Goal: Contribute content: Add original content to the website for others to see

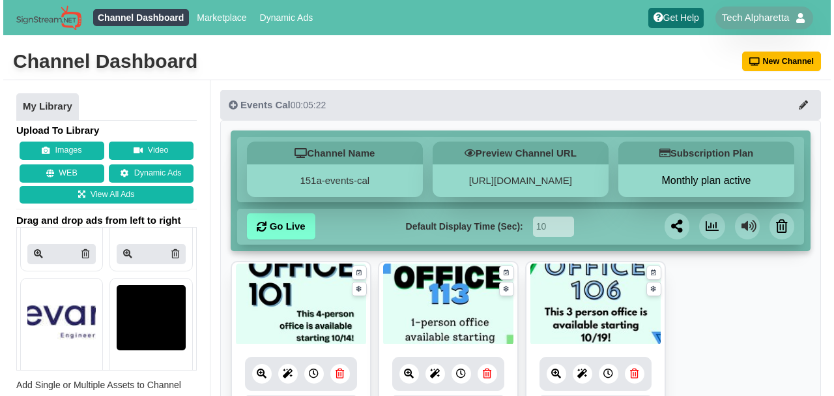
scroll to position [4345, 0]
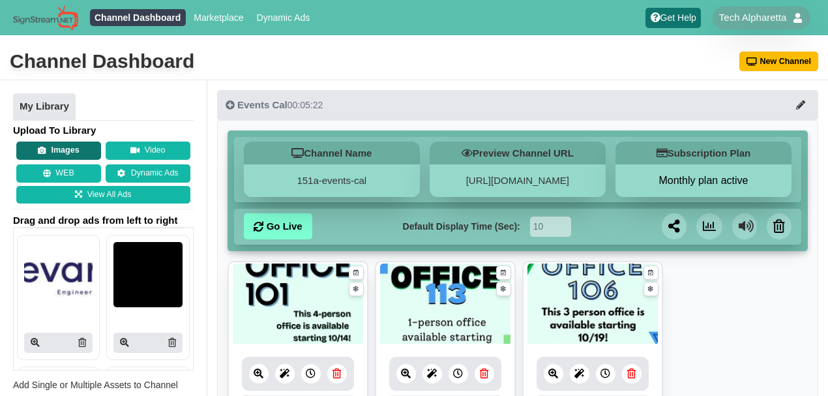
click at [84, 150] on button "Images" at bounding box center [58, 150] width 85 height 18
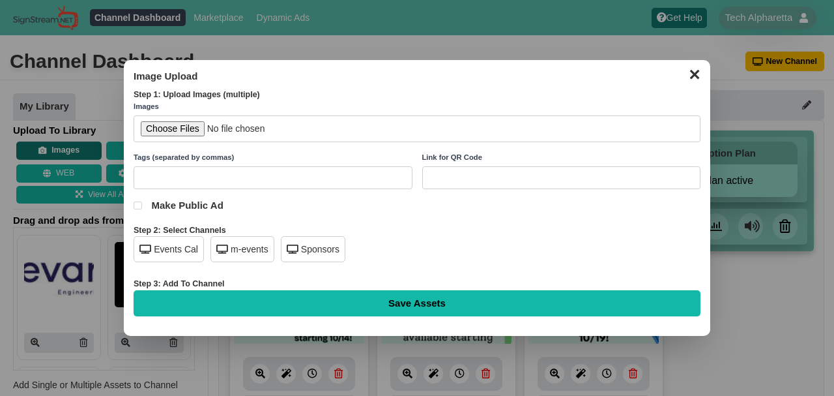
scroll to position [4331, 0]
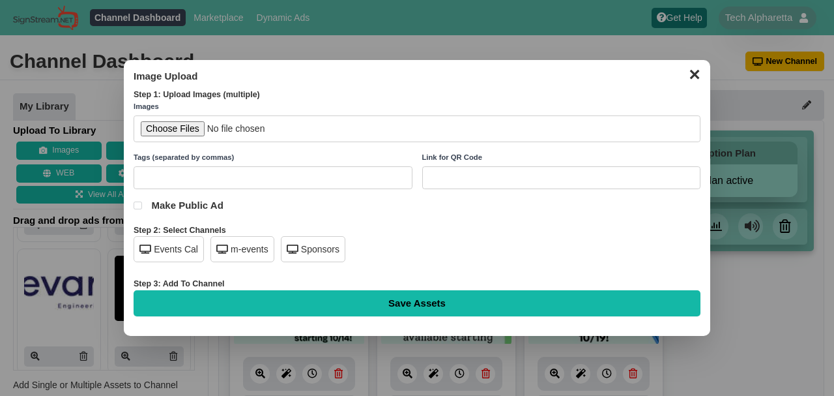
click at [190, 128] on input "file" at bounding box center [417, 128] width 567 height 27
type input "C:\fakepath\TA-Speaker-Series-November-2025-For-Website (1) 10.9.2025.png"
click at [191, 259] on div "Events Cal" at bounding box center [169, 249] width 70 height 26
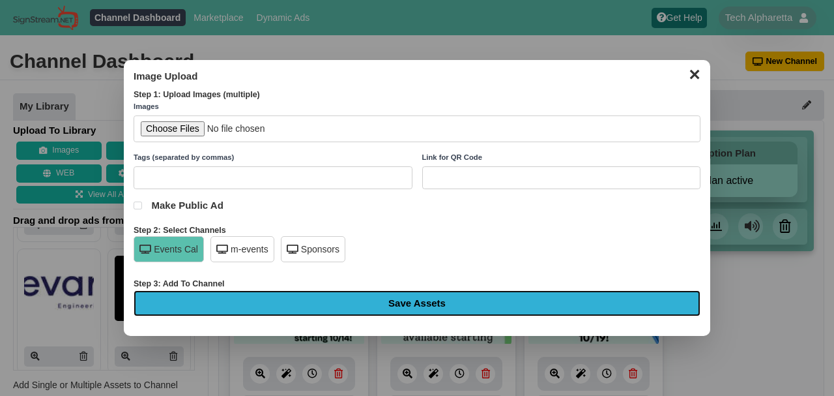
click at [296, 299] on input "Save Assets" at bounding box center [417, 303] width 567 height 26
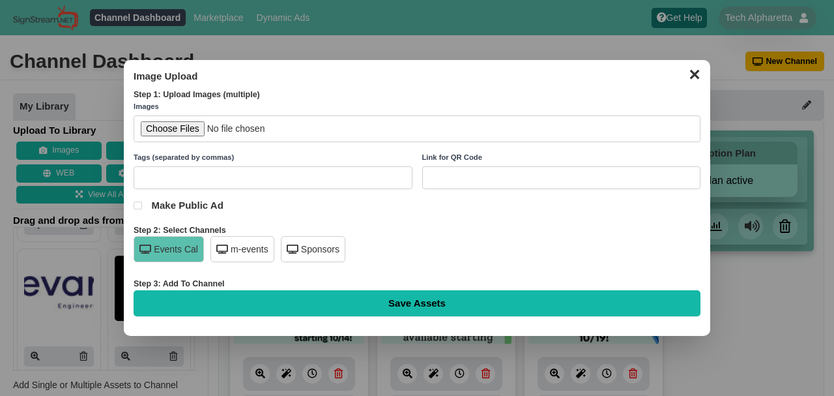
type input "Saving..."
